Goal: Navigation & Orientation: Find specific page/section

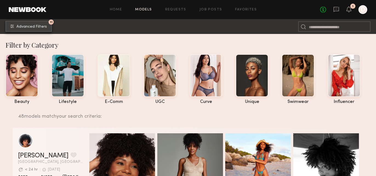
click at [40, 26] on span "Advanced Filters" at bounding box center [31, 27] width 30 height 4
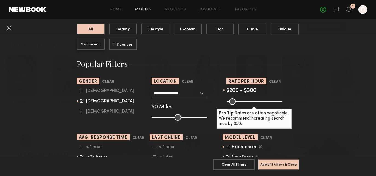
scroll to position [76, 0]
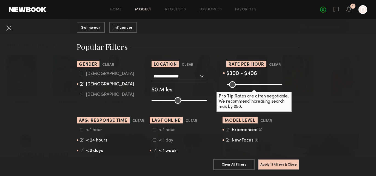
drag, startPoint x: 247, startPoint y: 85, endPoint x: 269, endPoint y: 85, distance: 22.5
type input "***"
click at [269, 85] on input "range" at bounding box center [254, 84] width 55 height 7
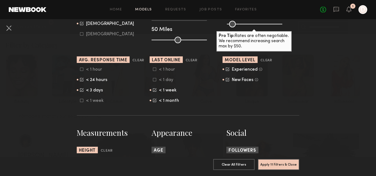
scroll to position [138, 0]
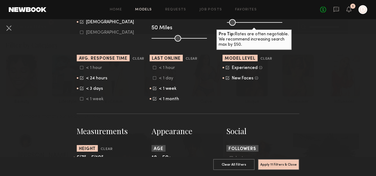
click at [154, 79] on icon at bounding box center [154, 78] width 3 height 3
click at [154, 68] on icon at bounding box center [154, 67] width 3 height 3
click at [81, 69] on icon at bounding box center [81, 67] width 3 height 3
click at [82, 100] on icon at bounding box center [81, 98] width 3 height 3
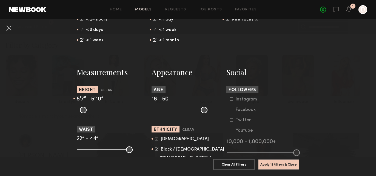
scroll to position [197, 0]
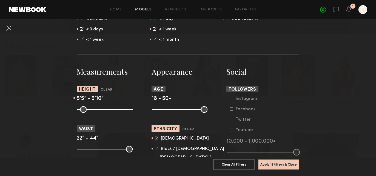
type input "**"
click at [104, 110] on input "range" at bounding box center [104, 109] width 55 height 7
drag, startPoint x: 110, startPoint y: 109, endPoint x: 106, endPoint y: 109, distance: 3.6
type input "**"
click at [106, 109] on input "range" at bounding box center [104, 109] width 55 height 7
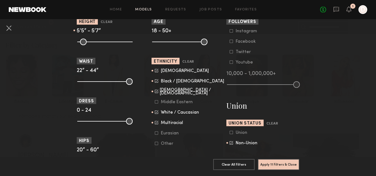
scroll to position [266, 0]
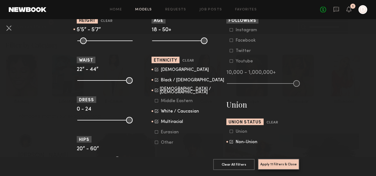
click at [273, 163] on button "Apply 11 Filters & Close" at bounding box center [278, 164] width 41 height 11
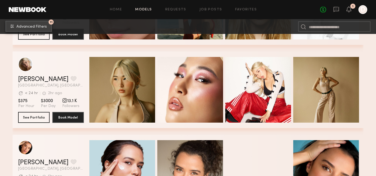
scroll to position [223, 0]
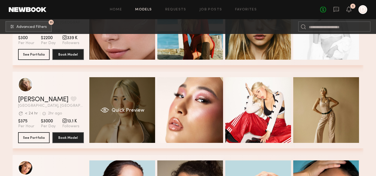
click at [125, 103] on div "Quick Preview" at bounding box center [122, 110] width 66 height 66
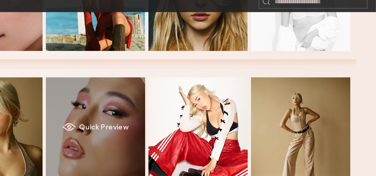
click at [188, 105] on div "Quick Preview" at bounding box center [190, 110] width 66 height 66
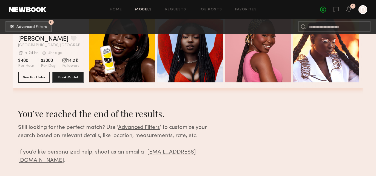
scroll to position [705, 0]
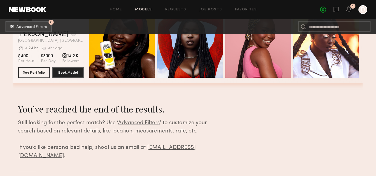
click at [131, 124] on span "Advanced Filters" at bounding box center [139, 123] width 42 height 5
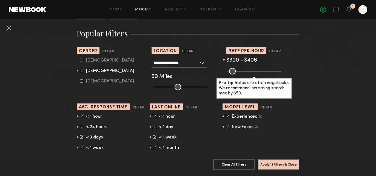
scroll to position [90, 0]
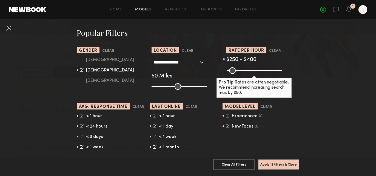
drag, startPoint x: 256, startPoint y: 70, endPoint x: 253, endPoint y: 70, distance: 3.3
type input "***"
click at [253, 70] on input "range" at bounding box center [254, 70] width 55 height 7
drag, startPoint x: 269, startPoint y: 70, endPoint x: 258, endPoint y: 70, distance: 11.0
type input "***"
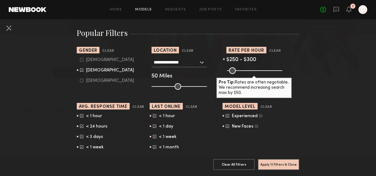
click at [258, 70] on input "range" at bounding box center [254, 70] width 55 height 7
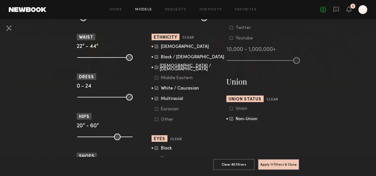
scroll to position [442, 0]
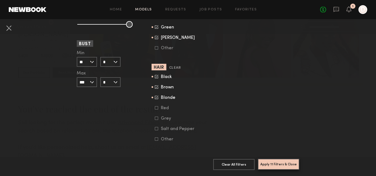
click at [272, 166] on button "Apply 11 Filters & Close" at bounding box center [278, 164] width 41 height 11
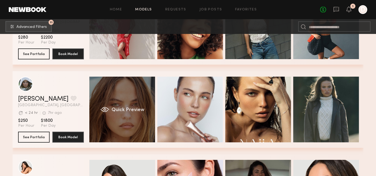
scroll to position [400, 0]
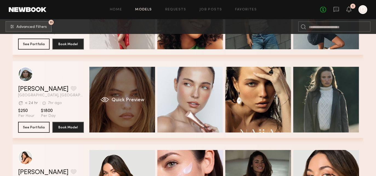
click at [113, 92] on div "Quick Preview" at bounding box center [122, 100] width 66 height 66
